Goal: Contribute content: Contribute content

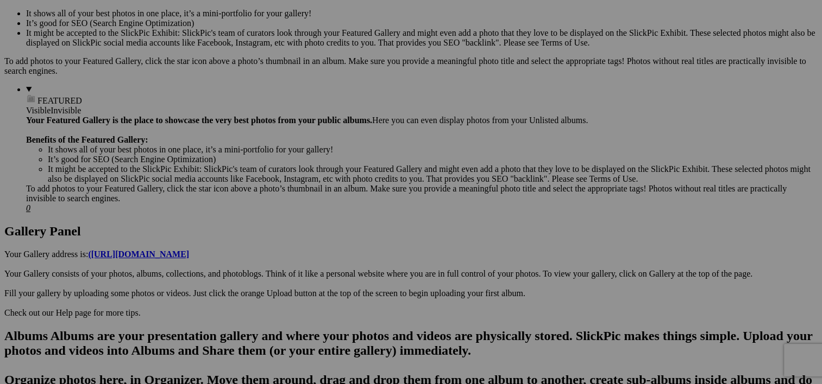
scroll to position [759, 0]
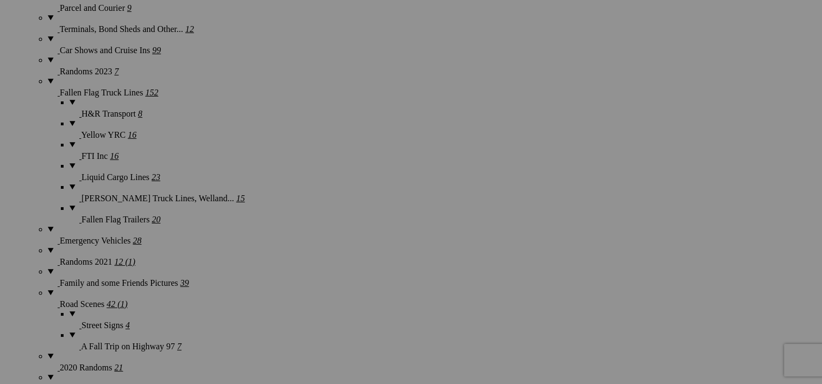
scroll to position [2974, 0]
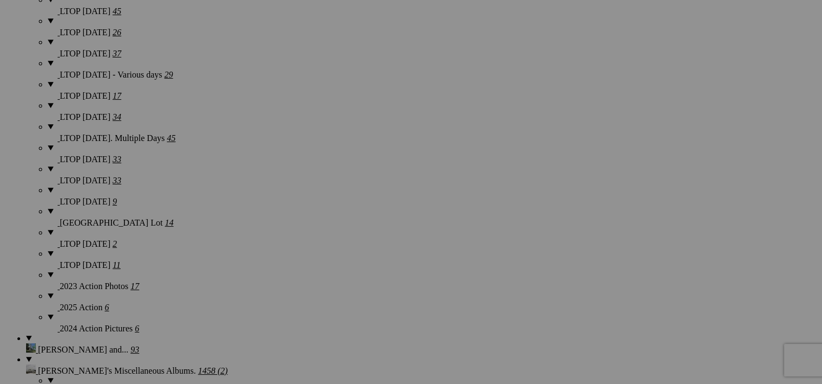
click at [0, 0] on div "Comments Photo Details" at bounding box center [0, 0] width 0 height 0
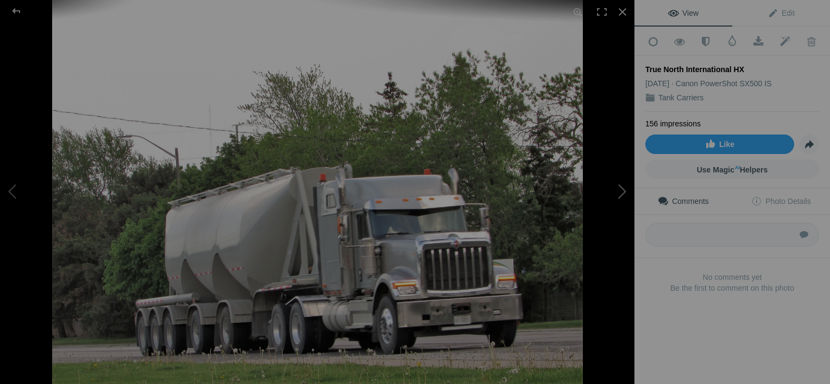
click at [619, 193] on button at bounding box center [593, 192] width 81 height 138
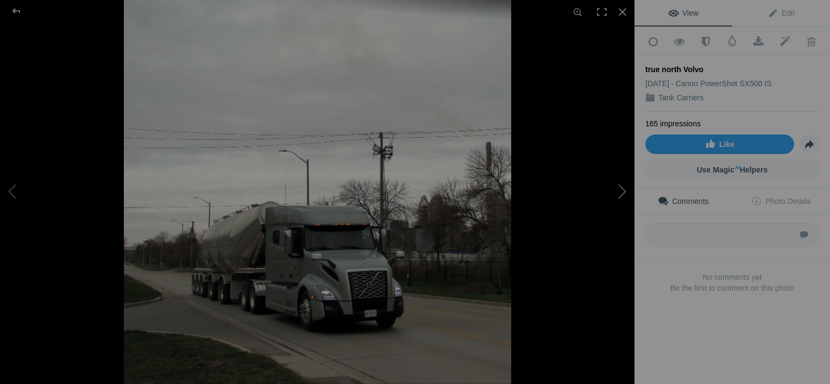
click at [619, 193] on button at bounding box center [593, 192] width 81 height 138
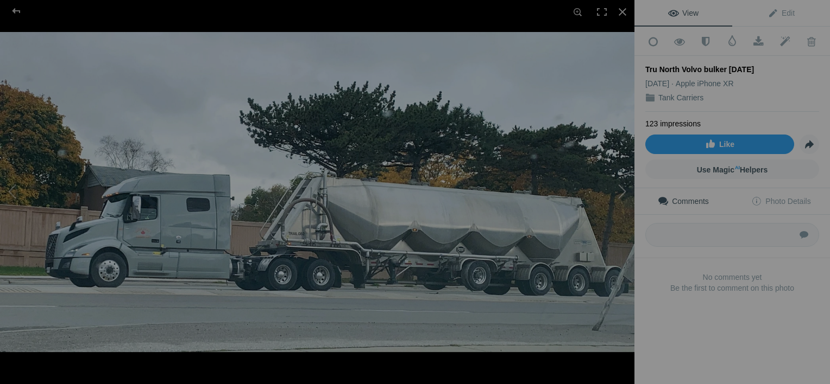
click at [619, 193] on button at bounding box center [593, 192] width 81 height 138
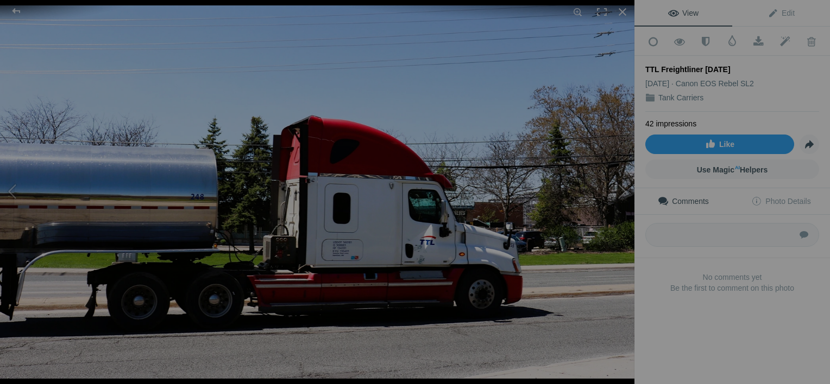
click at [619, 193] on button at bounding box center [593, 192] width 81 height 138
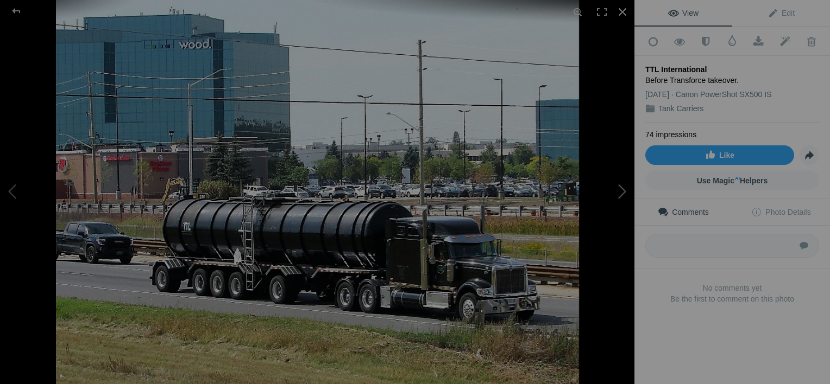
click at [619, 193] on button at bounding box center [593, 192] width 81 height 138
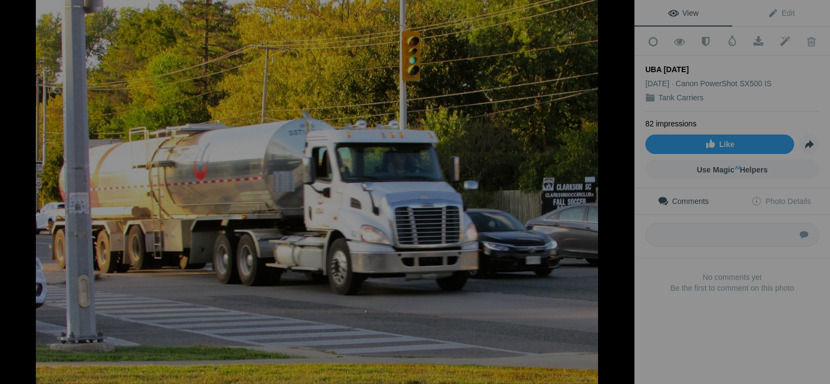
click at [619, 193] on button at bounding box center [593, 192] width 81 height 138
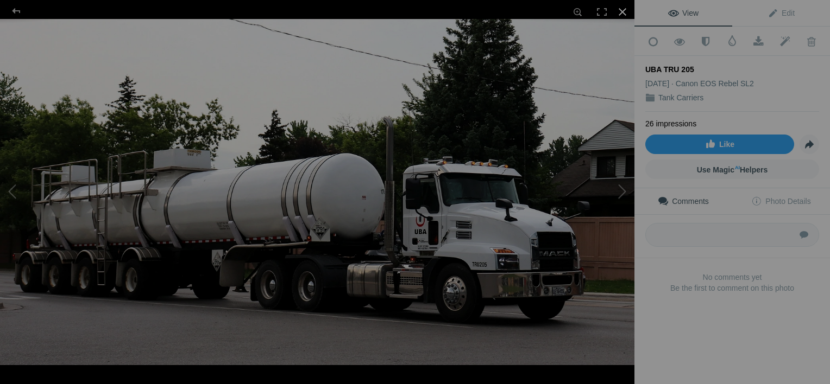
click at [625, 10] on div at bounding box center [622, 12] width 24 height 24
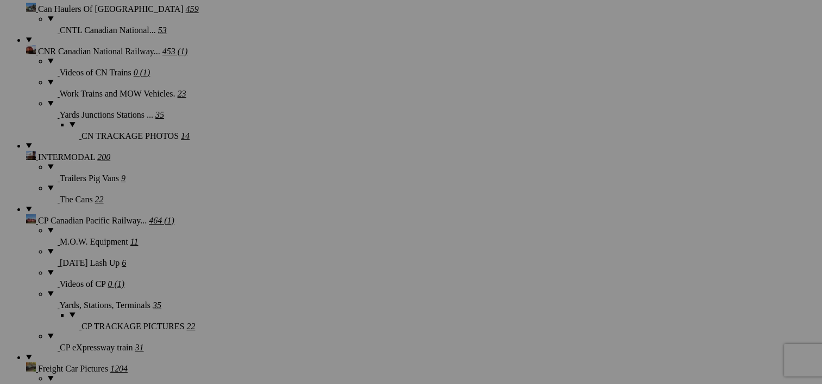
scroll to position [898, 0]
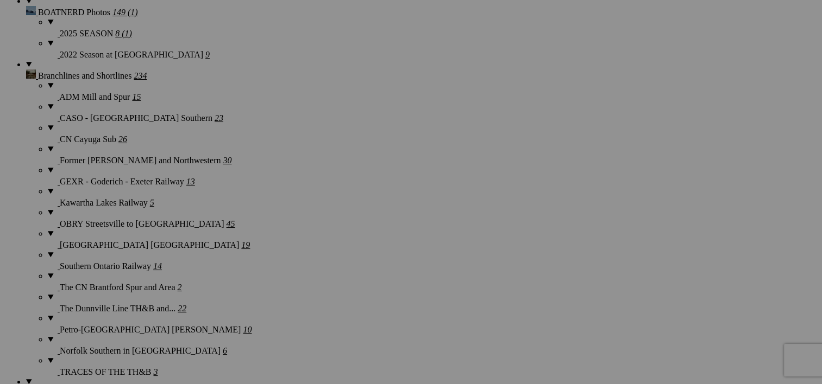
click at [0, 0] on button at bounding box center [0, 0] width 0 height 0
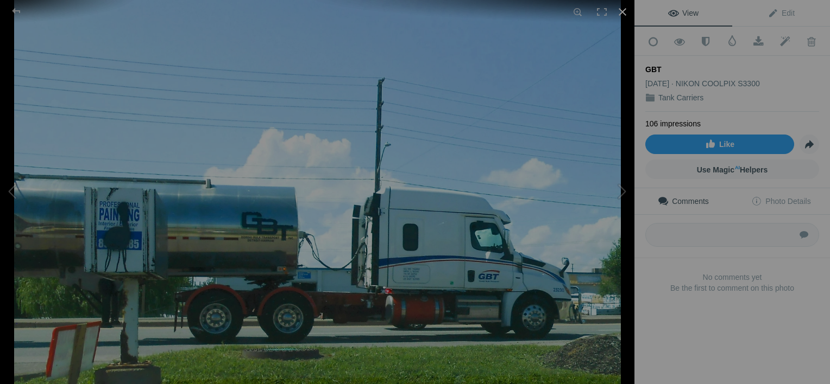
click at [625, 4] on div at bounding box center [622, 12] width 24 height 24
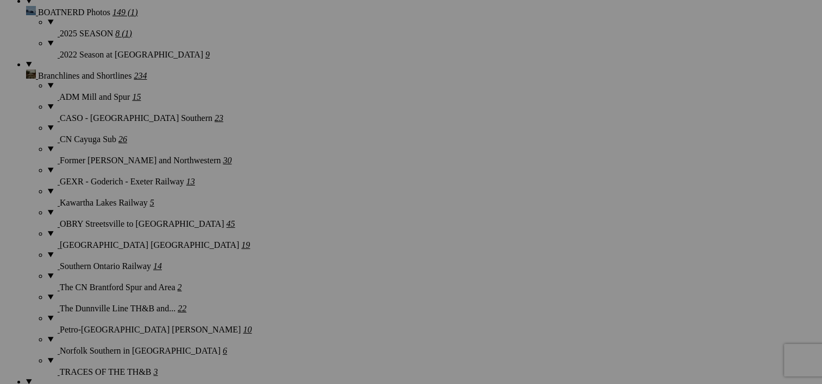
scroll to position [0, 0]
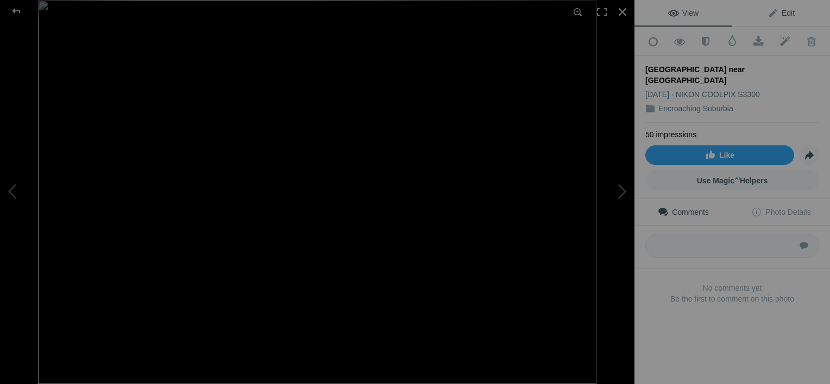
click at [784, 14] on span "Edit" at bounding box center [780, 13] width 27 height 9
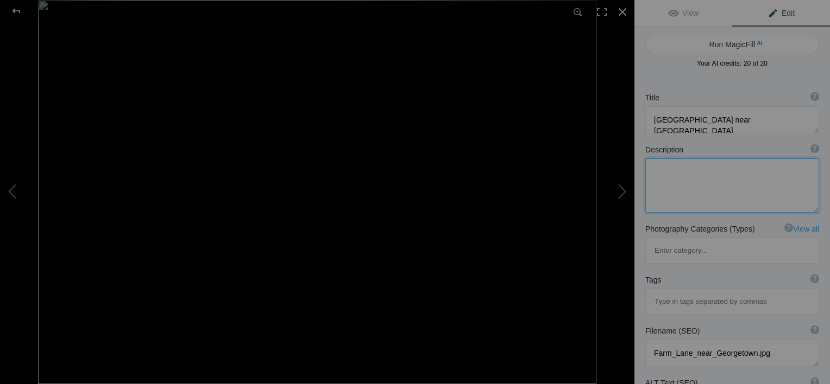
click at [665, 180] on textarea at bounding box center [732, 186] width 174 height 54
type textarea "6th Line, south and east of town."
click at [617, 192] on button at bounding box center [593, 192] width 81 height 138
type textarea "July Sunset"
type textarea "I believe this Halton Fifth Line West north of [GEOGRAPHIC_DATA]. [DATE] around…"
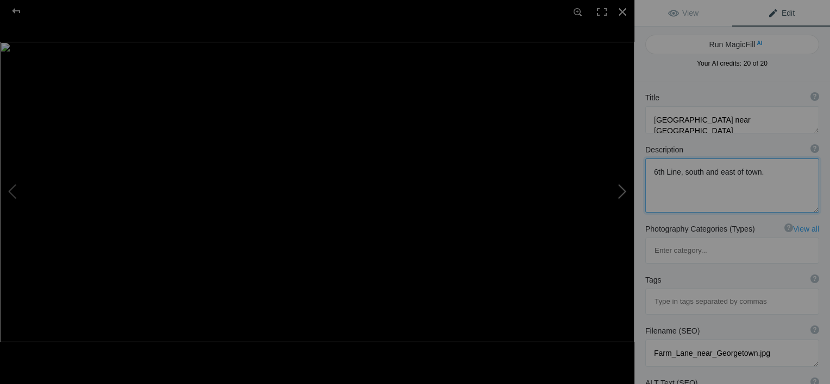
type textarea "July_Sunset.jpg"
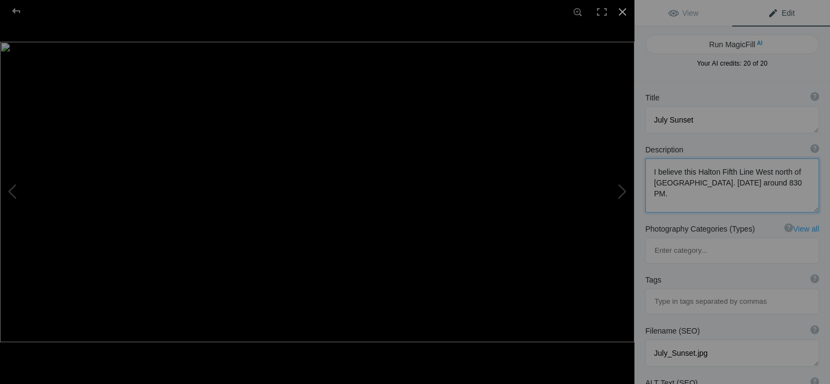
click at [623, 11] on div at bounding box center [622, 12] width 24 height 24
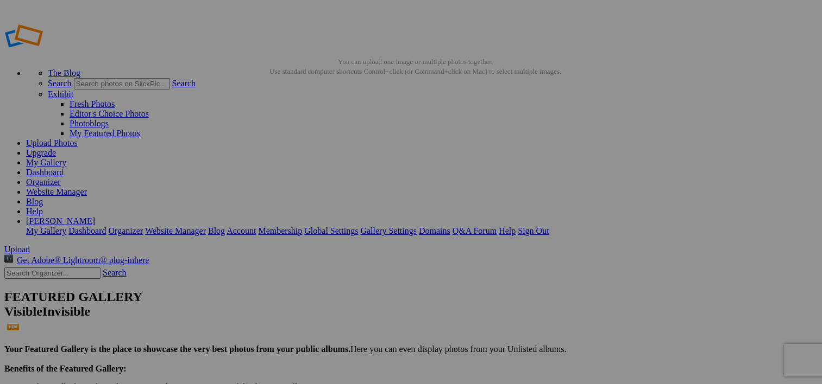
type textarea "I believe this Halton Fifth Line West north of [GEOGRAPHIC_DATA]. [DATE] around…"
